Goal: Task Accomplishment & Management: Complete application form

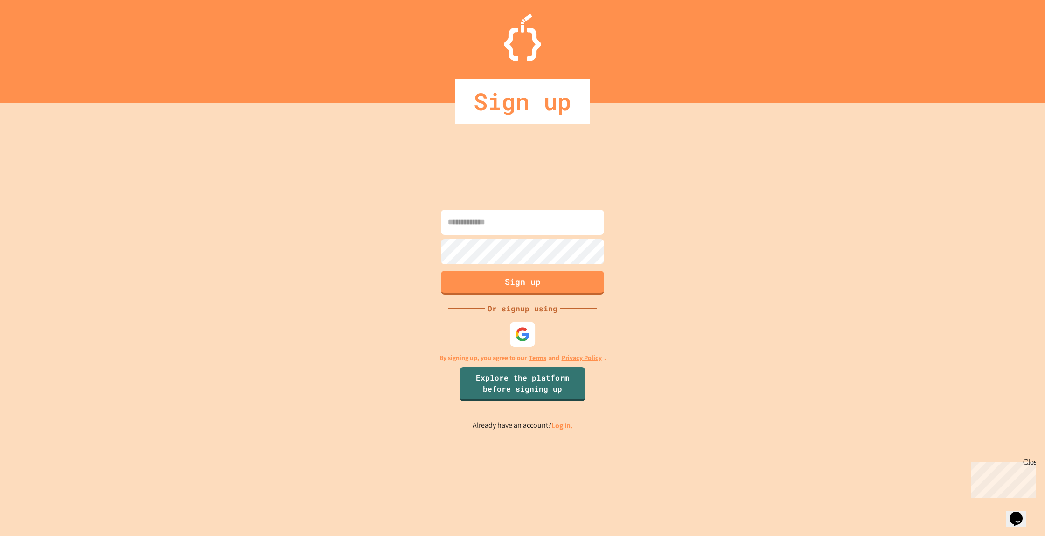
click at [508, 334] on div "Sign up Or signup using By signing up, you agree to our Terms and Privacy Polic…" at bounding box center [522, 319] width 1045 height 433
click at [512, 333] on div at bounding box center [523, 334] width 26 height 26
click at [468, 220] on input at bounding box center [522, 222] width 163 height 25
click at [528, 335] on img at bounding box center [522, 334] width 15 height 15
click at [544, 227] on input at bounding box center [522, 222] width 163 height 25
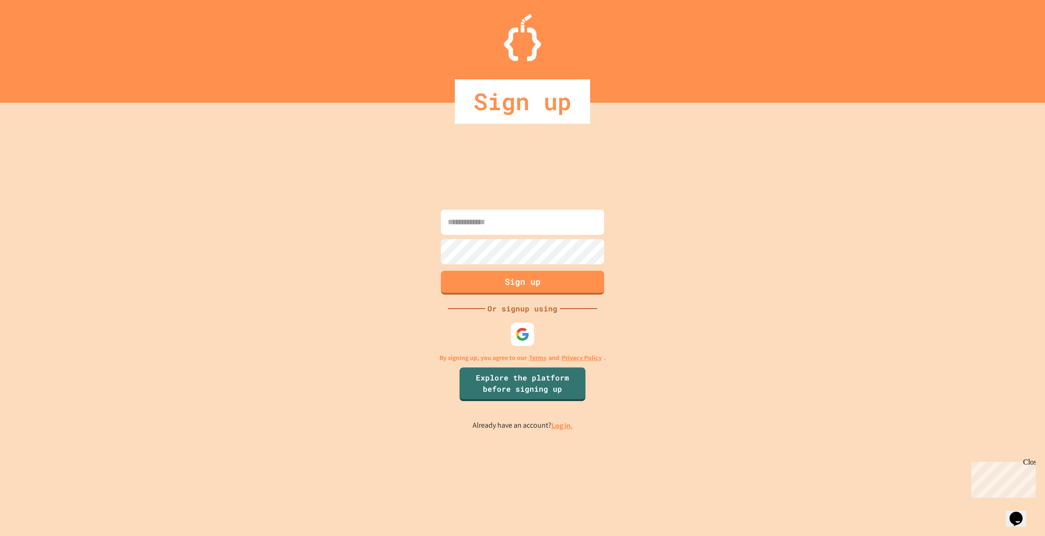
type input "*"
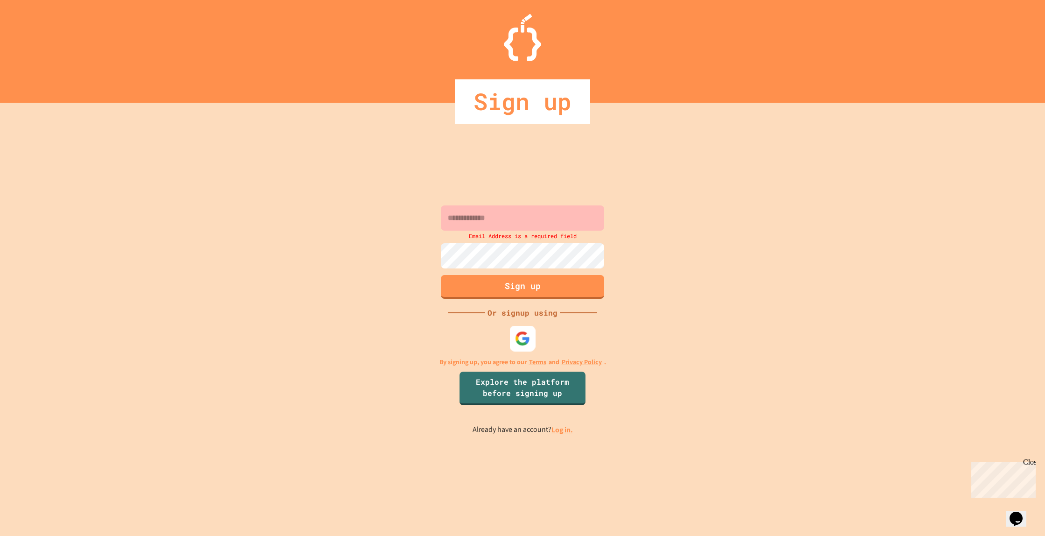
click at [521, 334] on img at bounding box center [522, 338] width 15 height 15
click at [524, 343] on img at bounding box center [522, 338] width 15 height 15
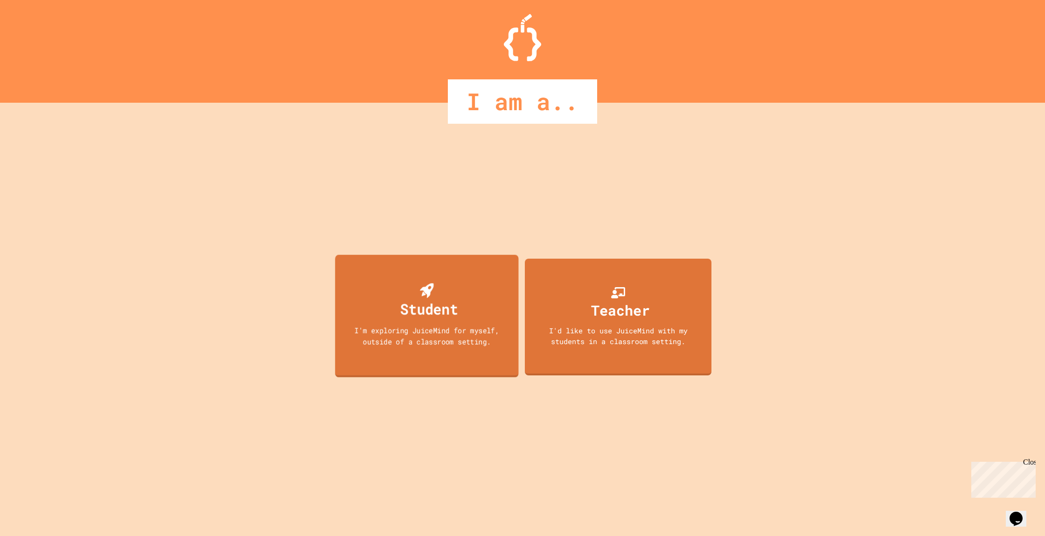
click at [419, 320] on div "Student I'm exploring JuiceMind for myself, outside of a classroom setting." at bounding box center [426, 316] width 183 height 123
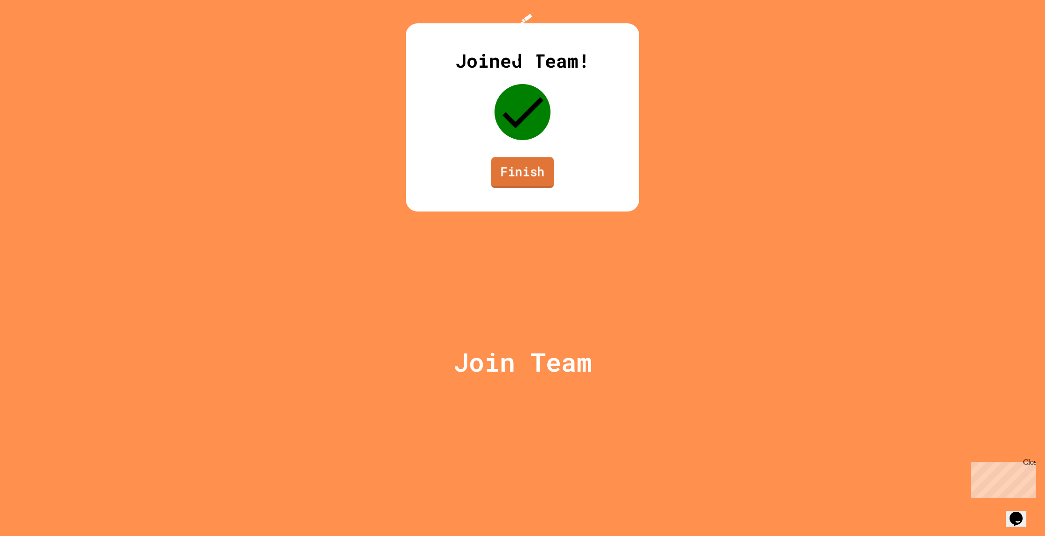
click at [514, 188] on link "Finish" at bounding box center [522, 172] width 63 height 31
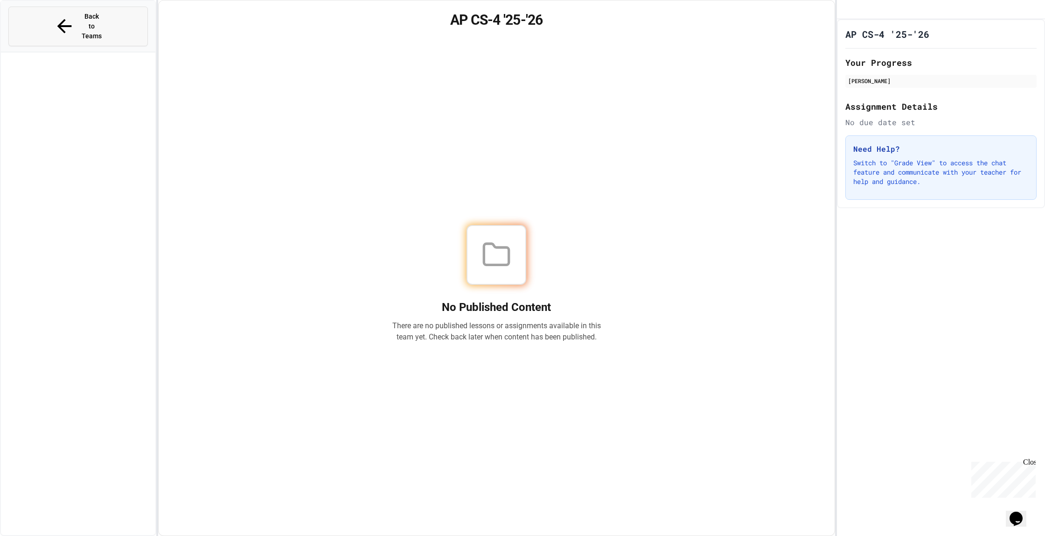
click at [117, 18] on button "Back to Teams" at bounding box center [78, 27] width 140 height 40
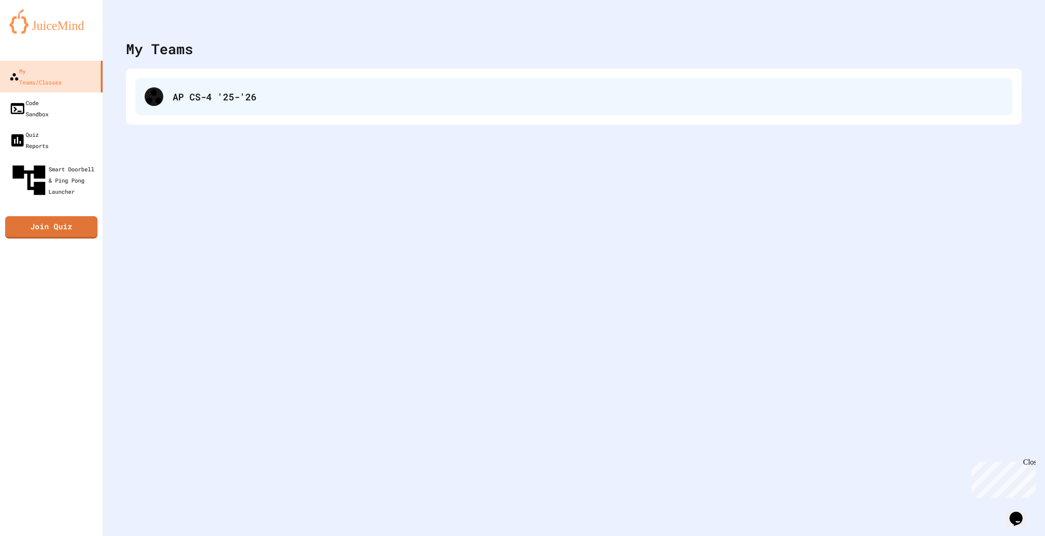
click at [231, 98] on div "AP CS-4 '25-'26" at bounding box center [588, 97] width 831 height 14
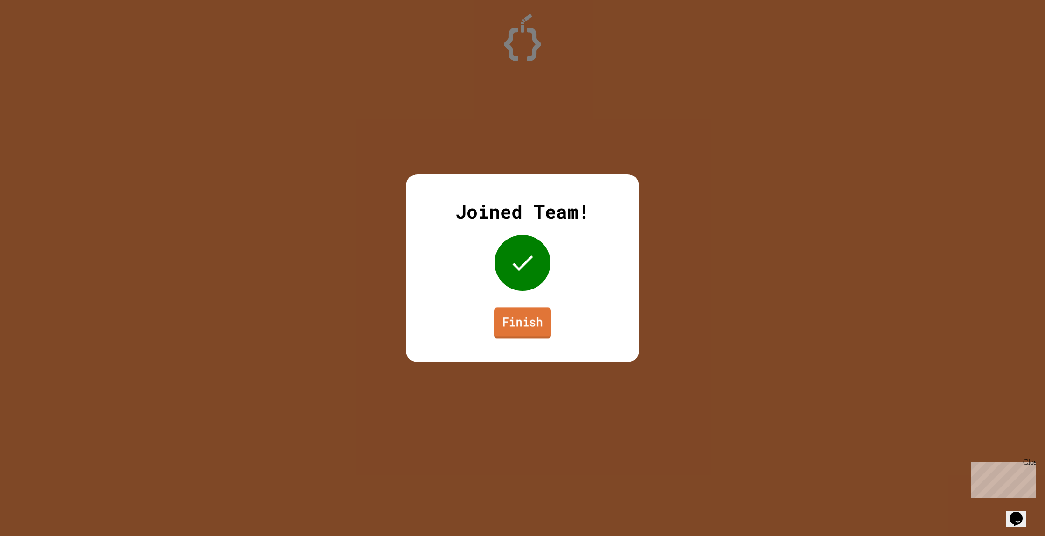
click at [533, 328] on link "Finish" at bounding box center [522, 322] width 57 height 31
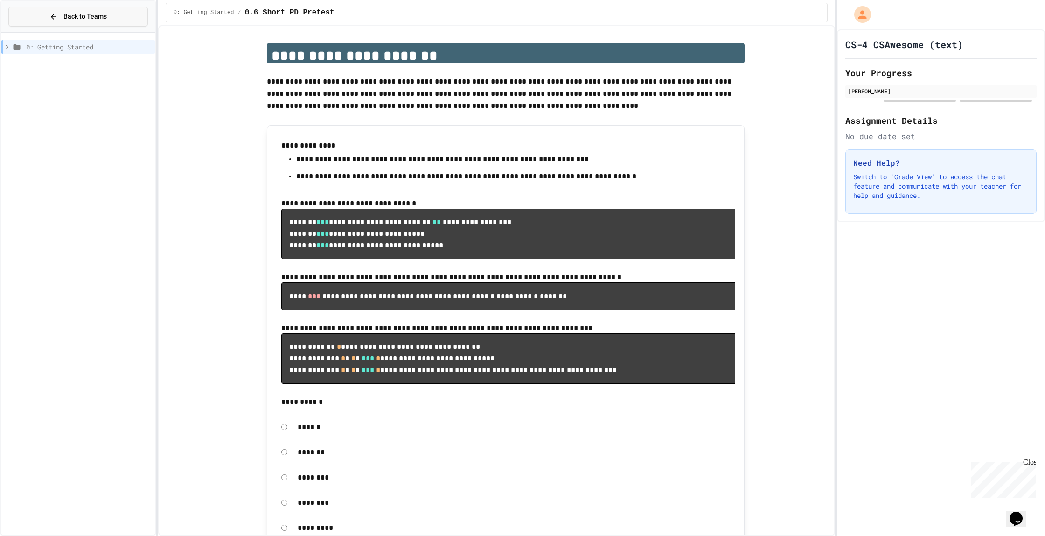
click at [69, 21] on span "Back to Teams" at bounding box center [84, 17] width 43 height 10
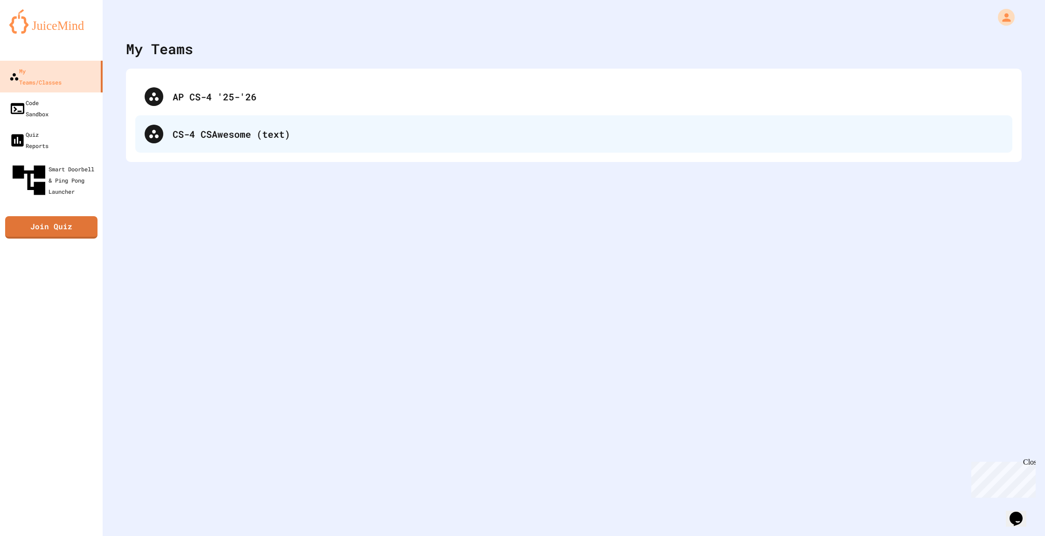
click at [207, 142] on div "CS-4 CSAwesome (text)" at bounding box center [573, 133] width 877 height 37
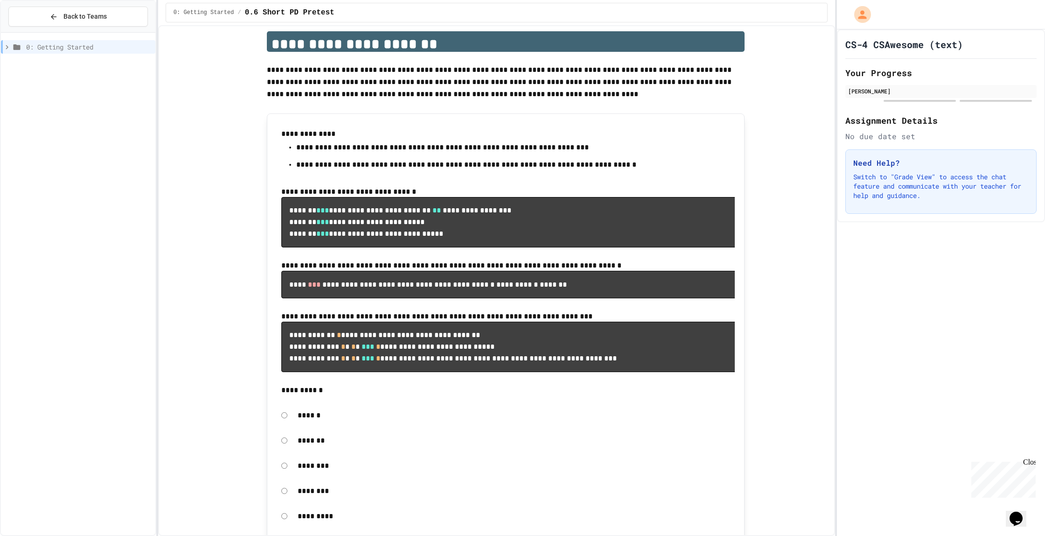
scroll to position [14, 0]
